Goal: Task Accomplishment & Management: Complete application form

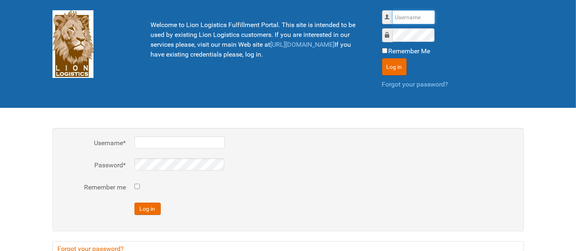
click at [422, 19] on input "Username" at bounding box center [413, 17] width 43 height 14
type input "al"
click at [382, 58] on button "Log in" at bounding box center [394, 66] width 25 height 17
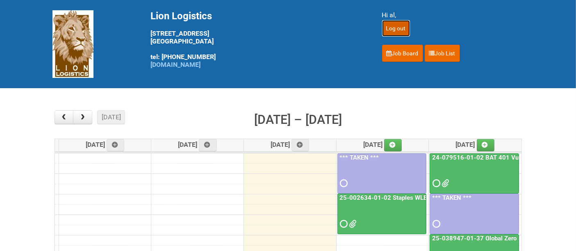
click at [396, 32] on input "Log out" at bounding box center [396, 28] width 28 height 16
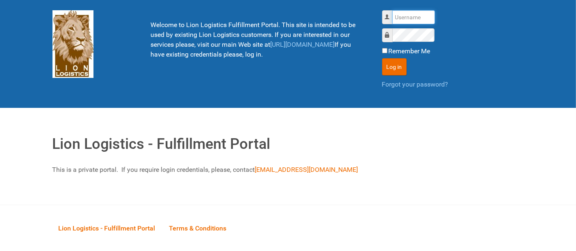
drag, startPoint x: 0, startPoint y: 0, endPoint x: 398, endPoint y: 18, distance: 398.4
click at [398, 18] on input "Username" at bounding box center [413, 17] width 43 height 14
type input "al"
click at [382, 58] on button "Log in" at bounding box center [394, 66] width 25 height 17
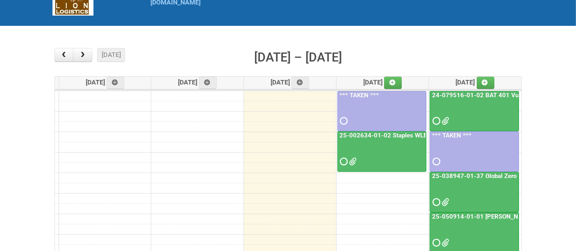
scroll to position [91, 0]
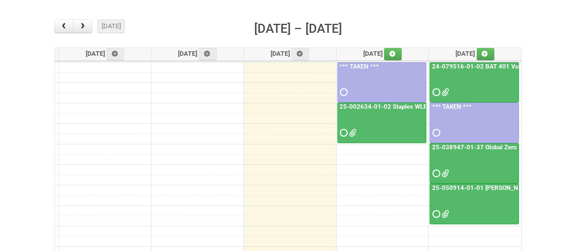
click at [473, 205] on div at bounding box center [474, 206] width 88 height 27
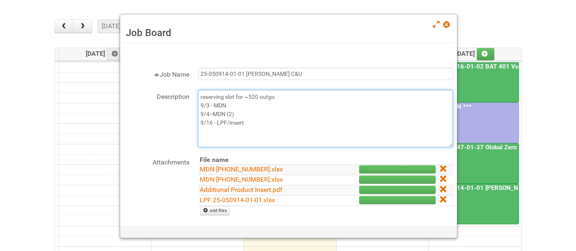
click at [293, 125] on textarea "reserving slot for ~520 outgo 9/3 - MDN 9/4--MDN (2) 9/16 - LPF/insert" at bounding box center [325, 118] width 255 height 57
type textarea "reserving slot for ~520 outgo 9/3 - MDN 9/4--MDN (2) 9/16 - LPF/insert 9/17 - M…"
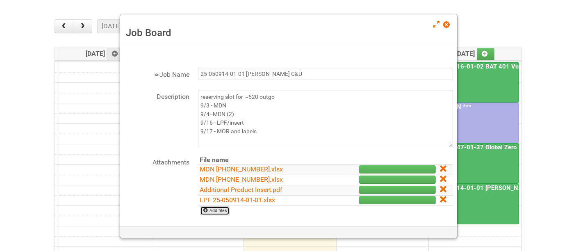
click at [223, 211] on link "Add files" at bounding box center [215, 210] width 30 height 9
type input "C:\fakepath\25050914 Baxter Code G Leg 4 Labels - Lion.xlsx"
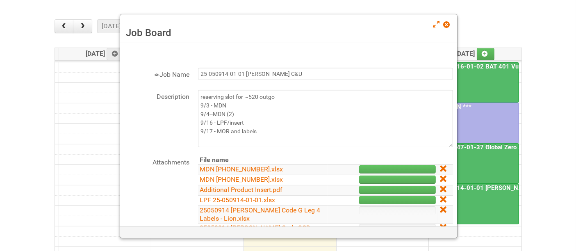
scroll to position [105, 0]
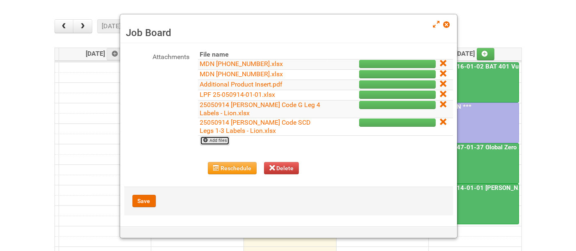
click at [223, 139] on link "Add files" at bounding box center [215, 140] width 30 height 9
click at [224, 139] on link "Add files" at bounding box center [215, 140] width 30 height 9
type input "C:\fakepath\MOR 25-050914-01-01 - Code G.xlsm"
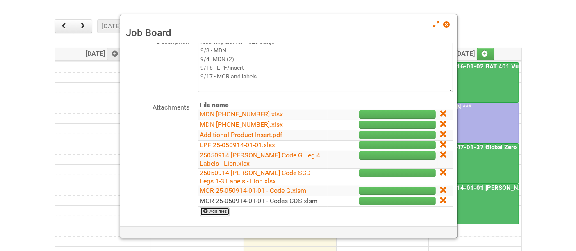
scroll to position [133, 0]
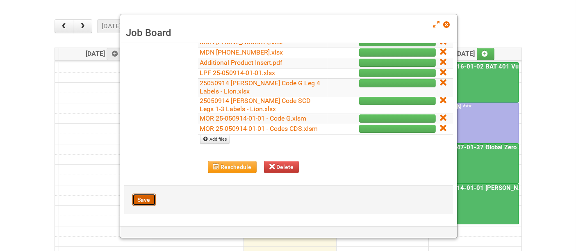
click at [149, 198] on button "Save" at bounding box center [143, 199] width 23 height 12
